Goal: Task Accomplishment & Management: Use online tool/utility

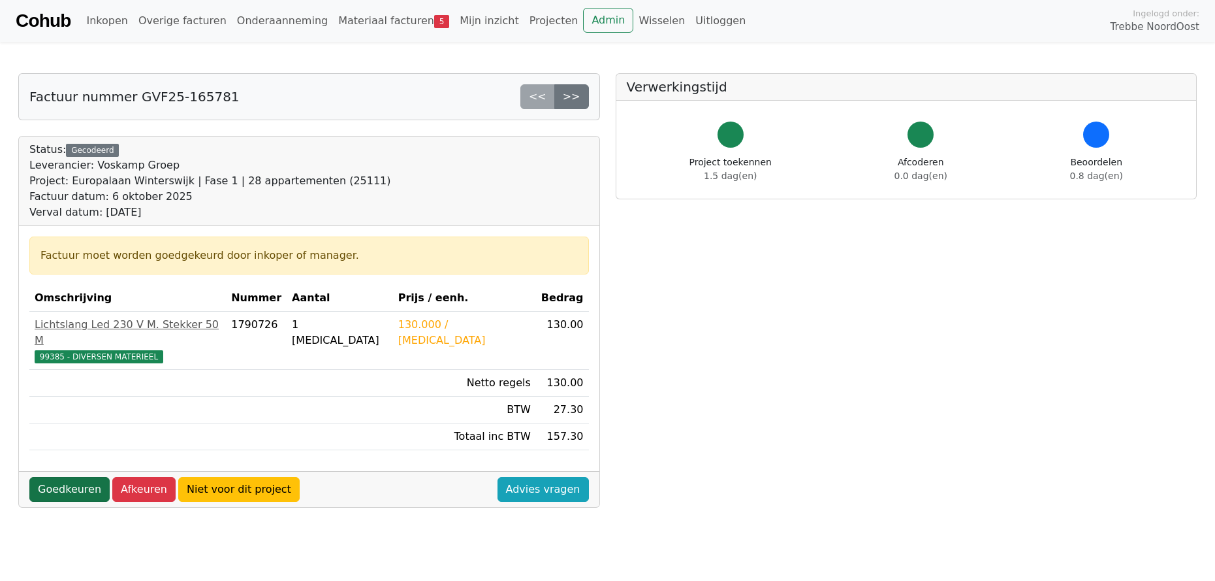
click at [87, 477] on link "Goedkeuren" at bounding box center [69, 489] width 80 height 25
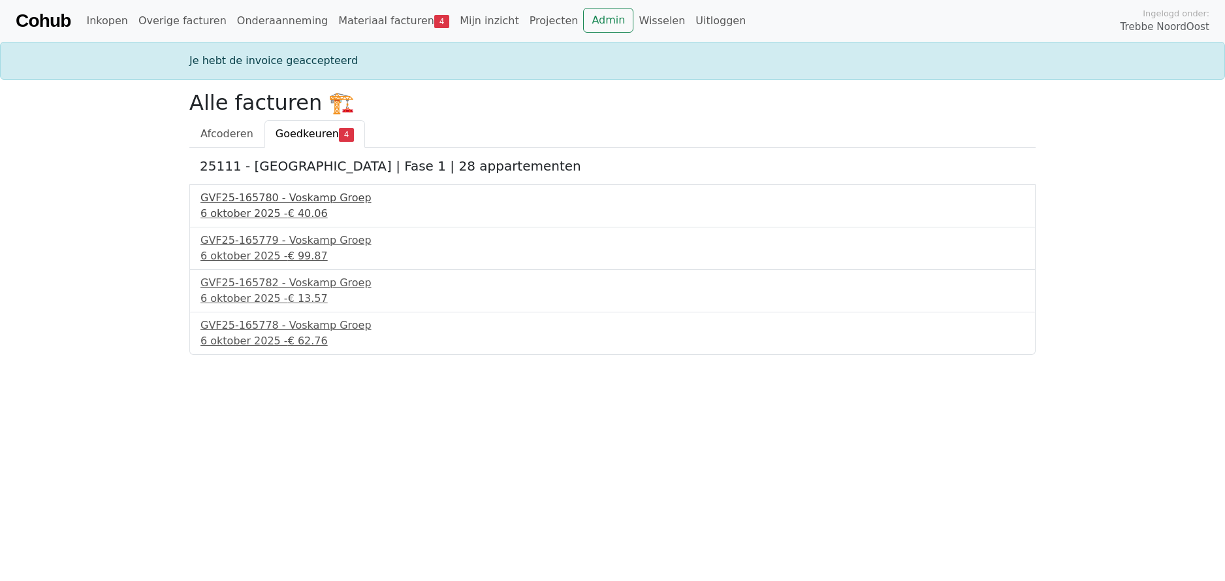
click at [277, 202] on div "GVF25-165780 - Voskamp Groep" at bounding box center [612, 198] width 824 height 16
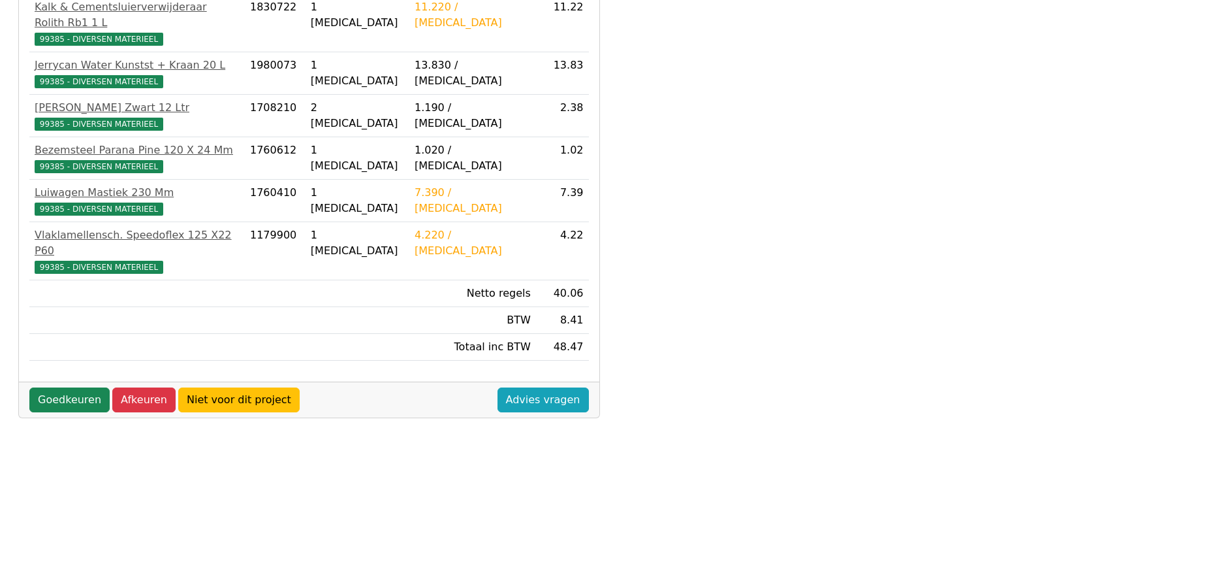
scroll to position [388, 0]
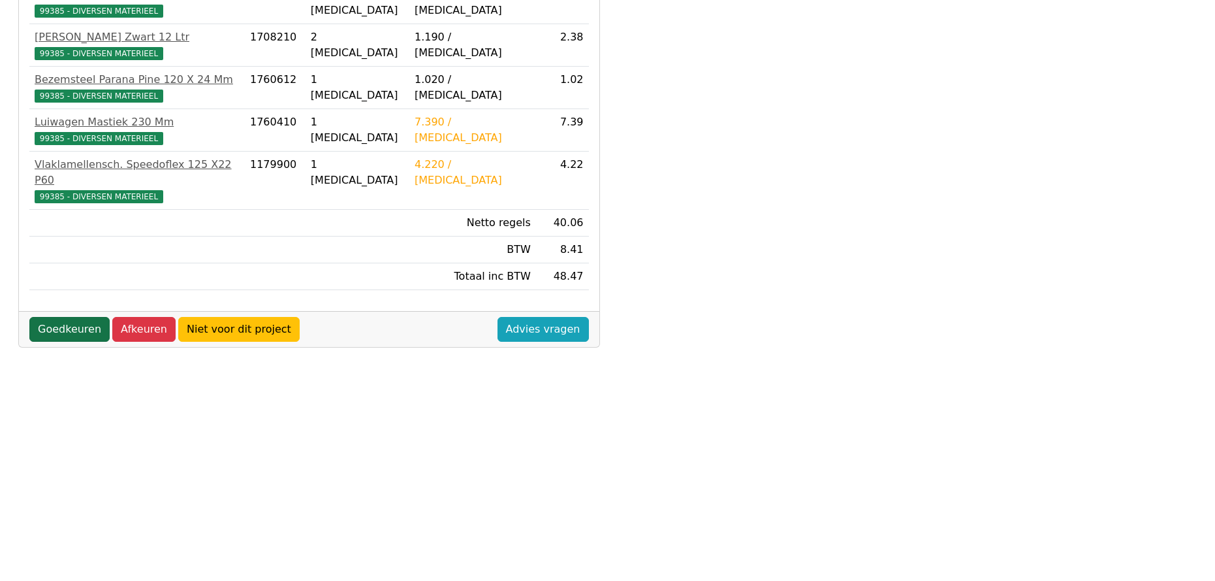
click at [72, 317] on link "Goedkeuren" at bounding box center [69, 329] width 80 height 25
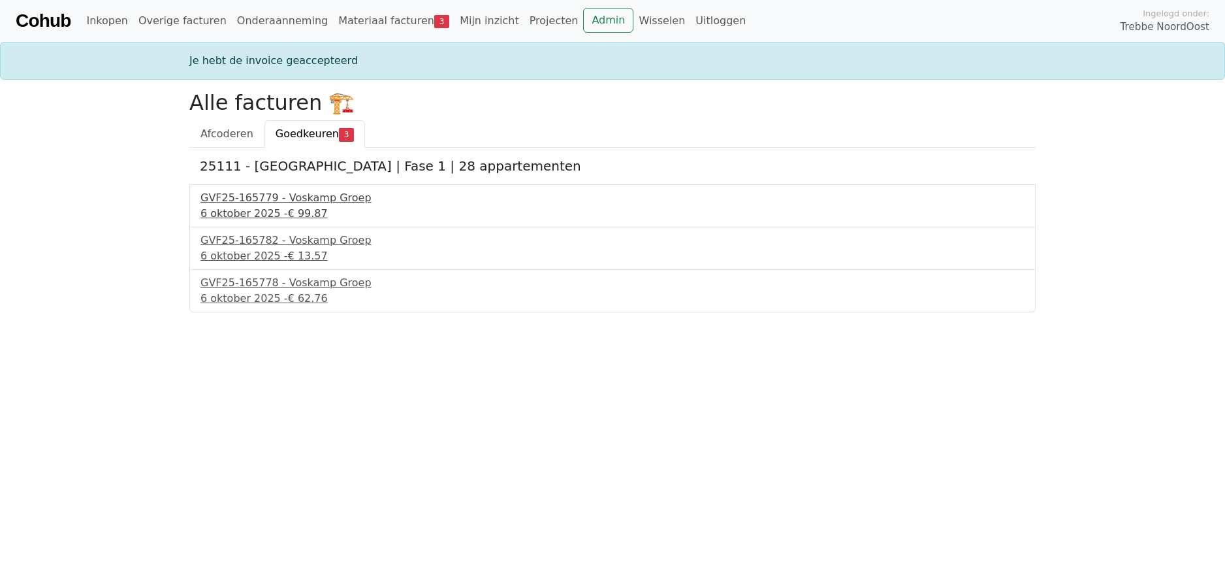
click at [236, 215] on div "6 oktober 2025 - € 99.87" at bounding box center [612, 214] width 824 height 16
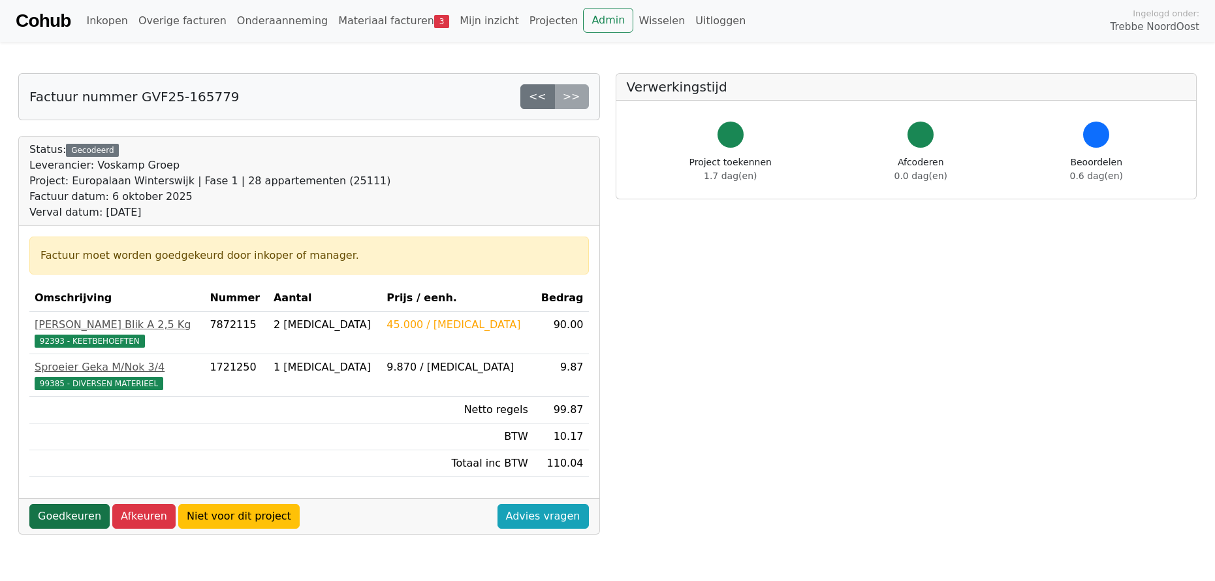
click at [71, 513] on link "Goedkeuren" at bounding box center [69, 515] width 80 height 25
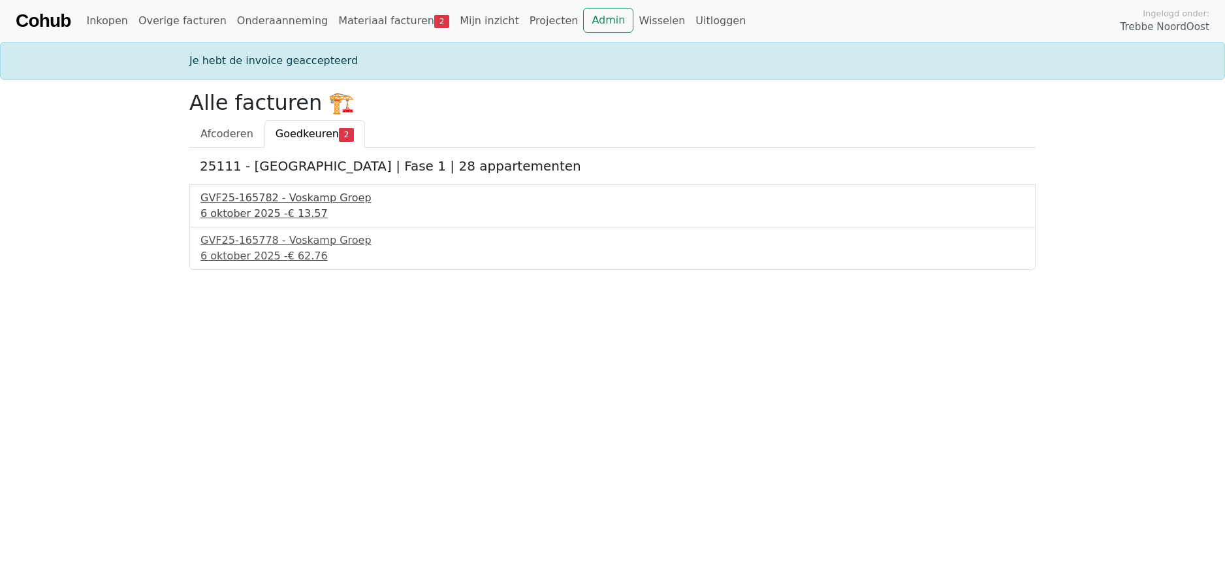
click at [291, 201] on div "GVF25-165782 - Voskamp Groep" at bounding box center [612, 198] width 824 height 16
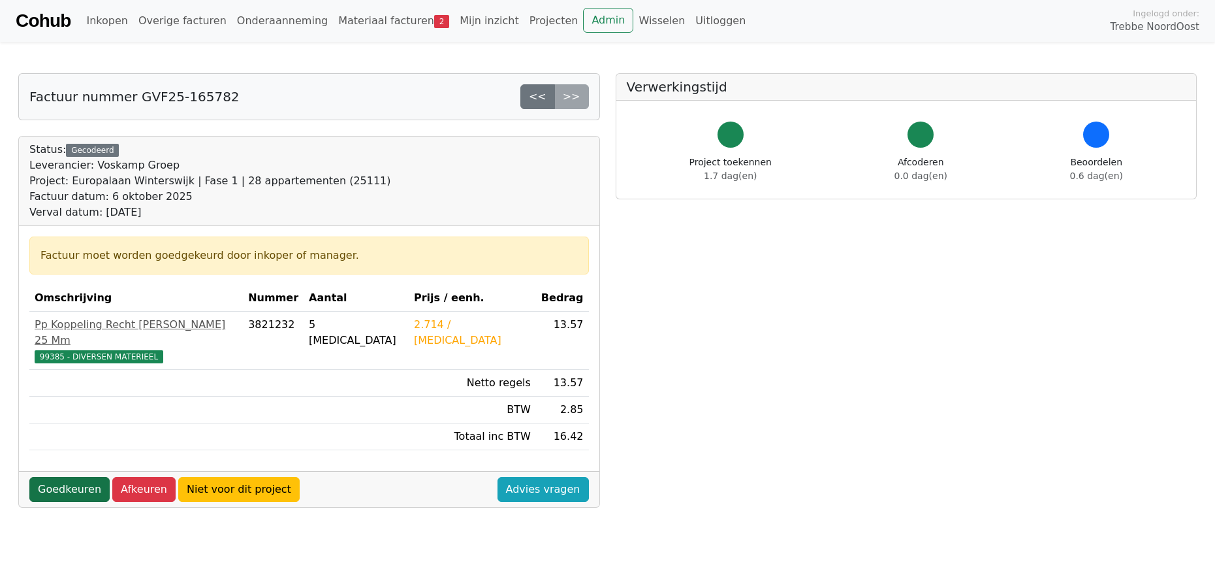
click at [82, 477] on link "Goedkeuren" at bounding box center [69, 489] width 80 height 25
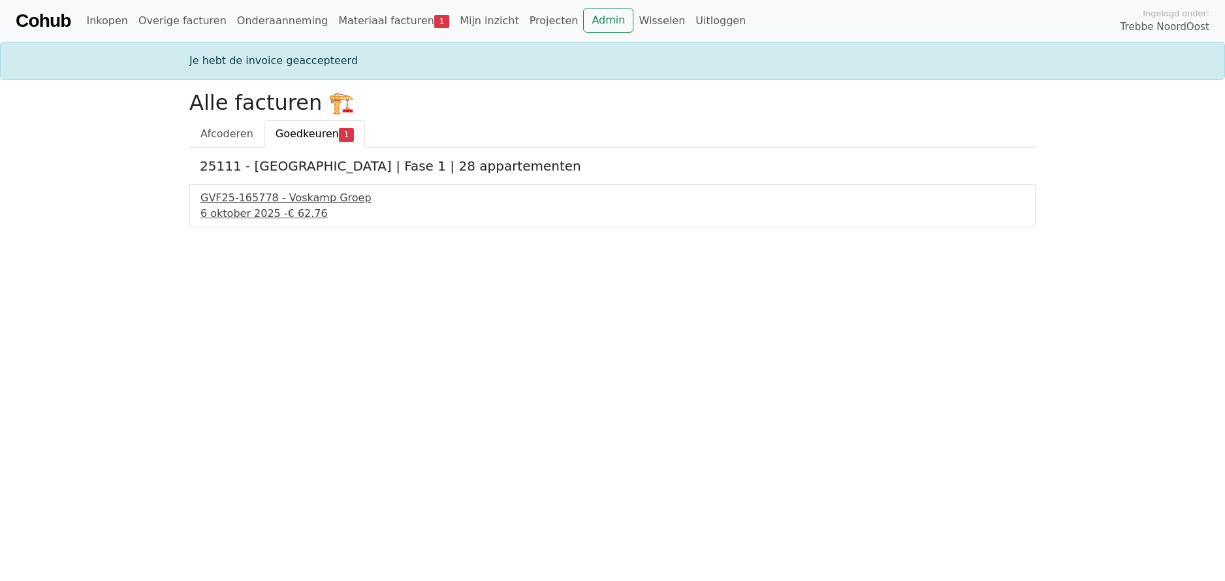
click at [247, 201] on div "GVF25-165778 - Voskamp Groep" at bounding box center [612, 198] width 824 height 16
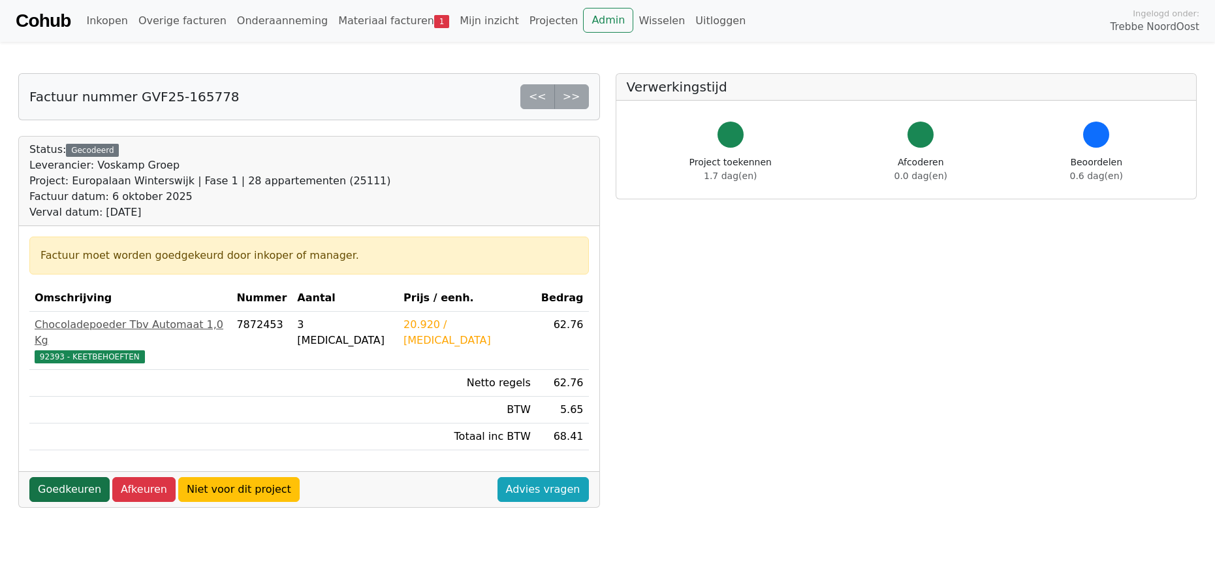
click at [70, 477] on link "Goedkeuren" at bounding box center [69, 489] width 80 height 25
